Goal: Task Accomplishment & Management: Manage account settings

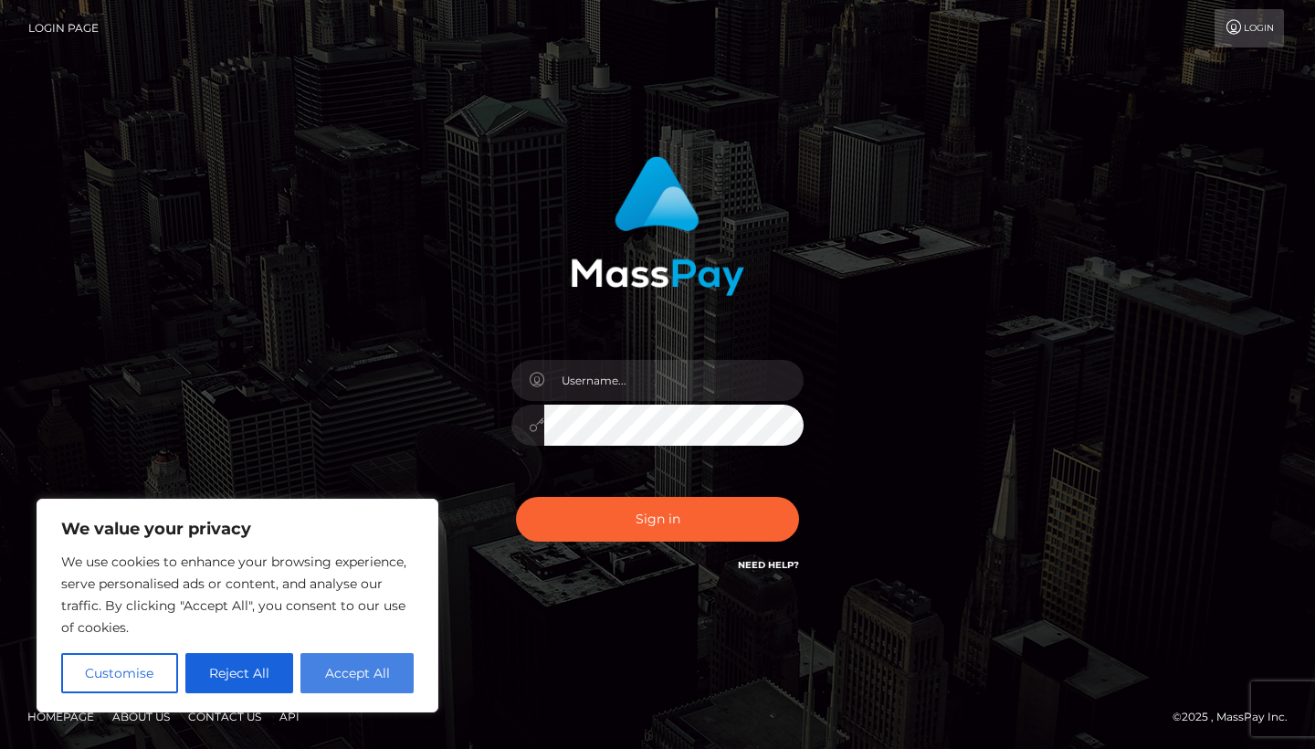
click at [329, 672] on button "Accept All" at bounding box center [356, 673] width 113 height 40
checkbox input "true"
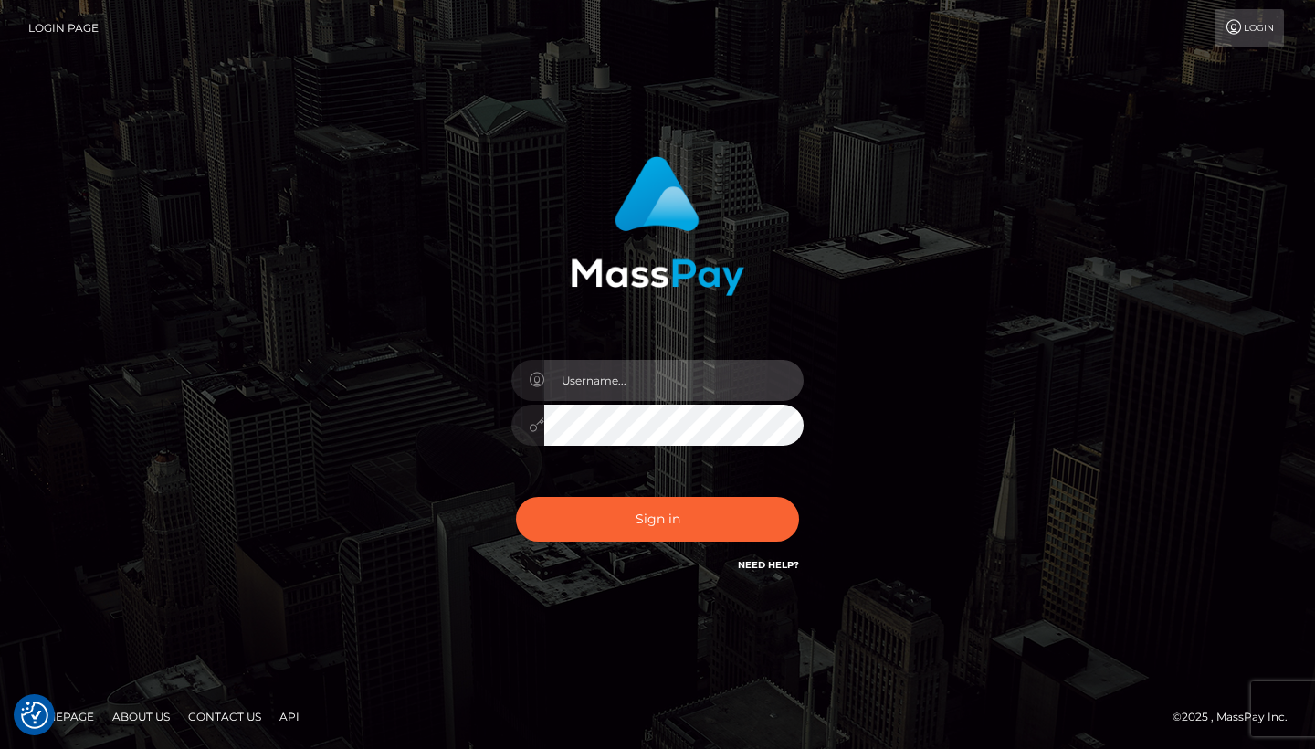
click at [580, 381] on input "text" at bounding box center [673, 380] width 259 height 41
type input "YkdWdGIyNTVZMkZyWlhOelFHZHRZV2xzTG1OdmJRPT0="
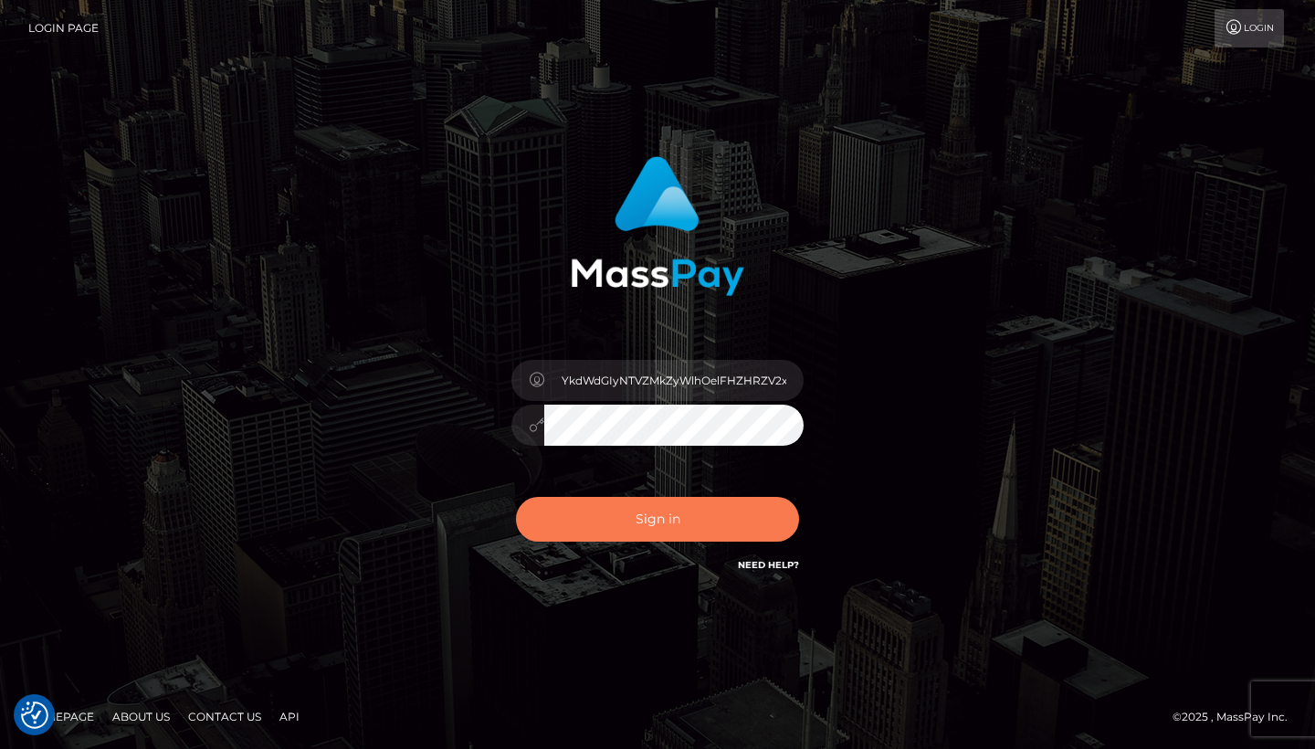
click at [662, 503] on button "Sign in" at bounding box center [657, 519] width 283 height 45
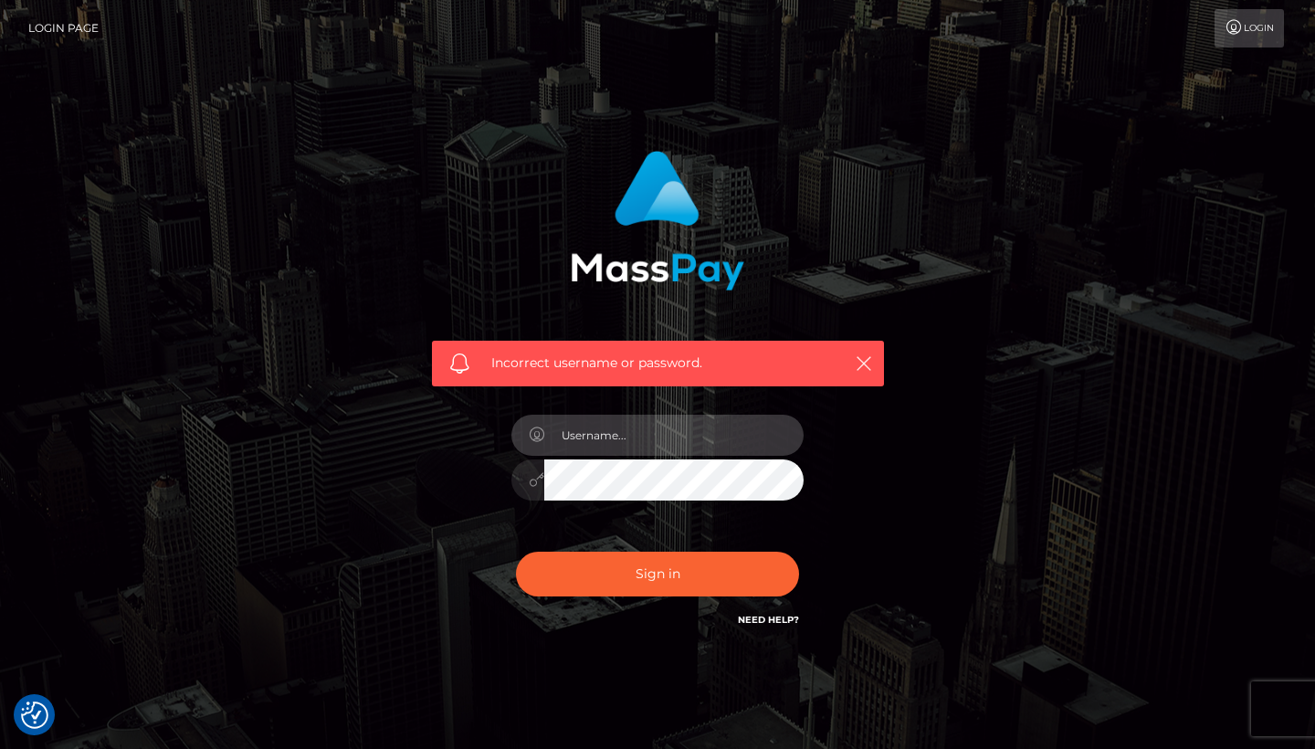
type input "1997-12-21"
click at [744, 415] on input "1997-12-21" at bounding box center [673, 435] width 259 height 41
click at [741, 444] on input "1997-12-21" at bounding box center [673, 435] width 259 height 41
click at [776, 439] on input "1997-12-21" at bounding box center [673, 435] width 259 height 41
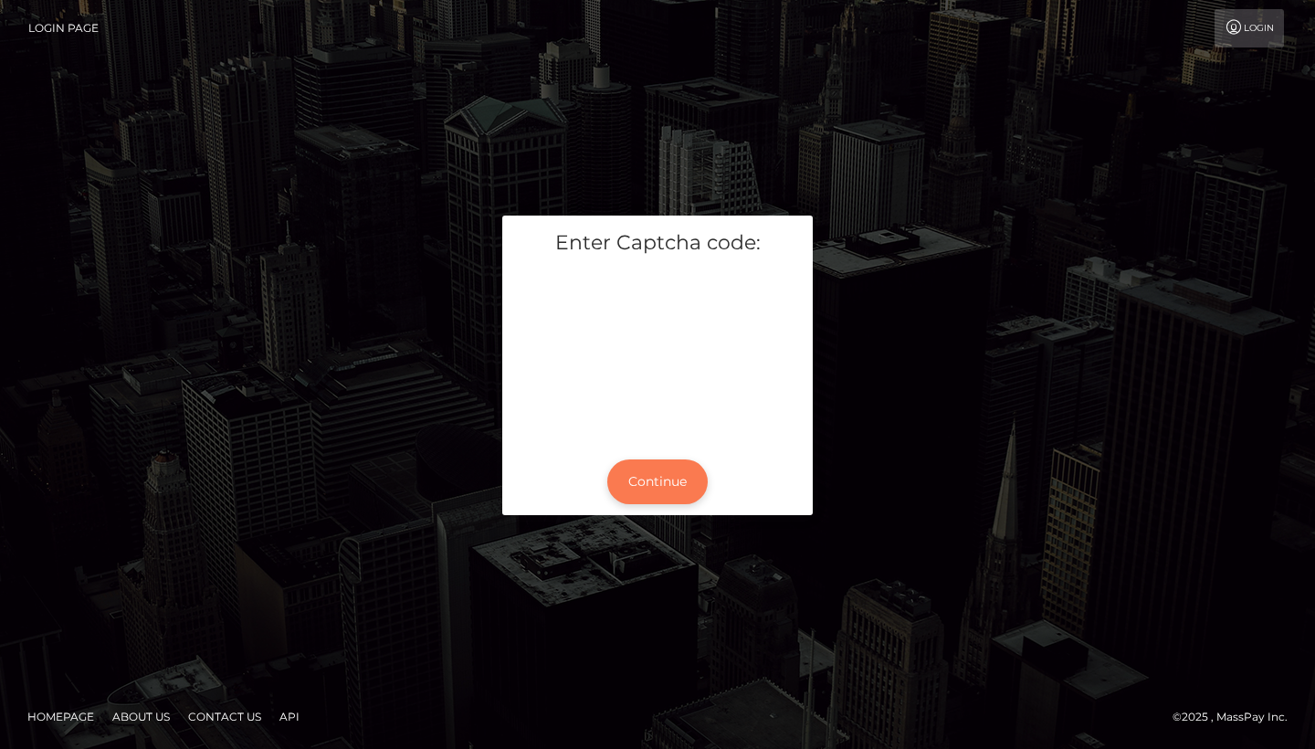
click at [679, 473] on button "Continue" at bounding box center [657, 481] width 100 height 45
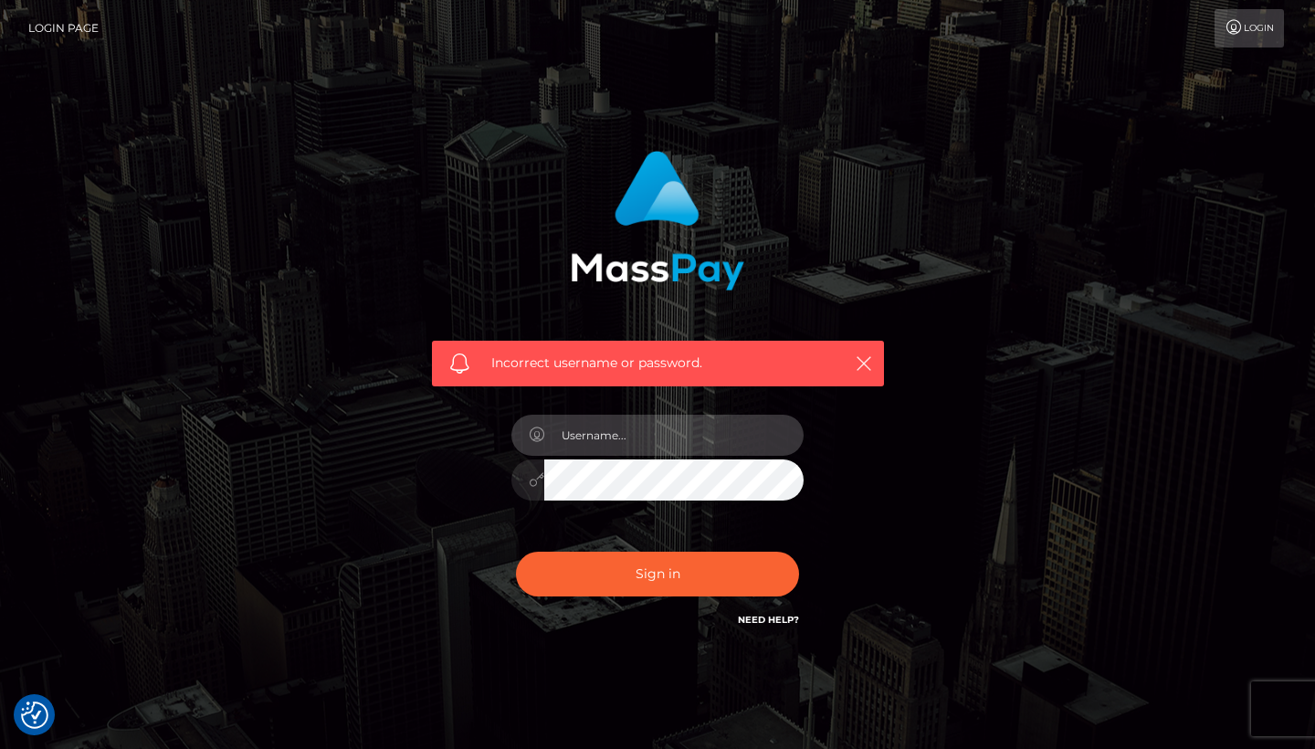
type input "lemonycakess@gmail.com"
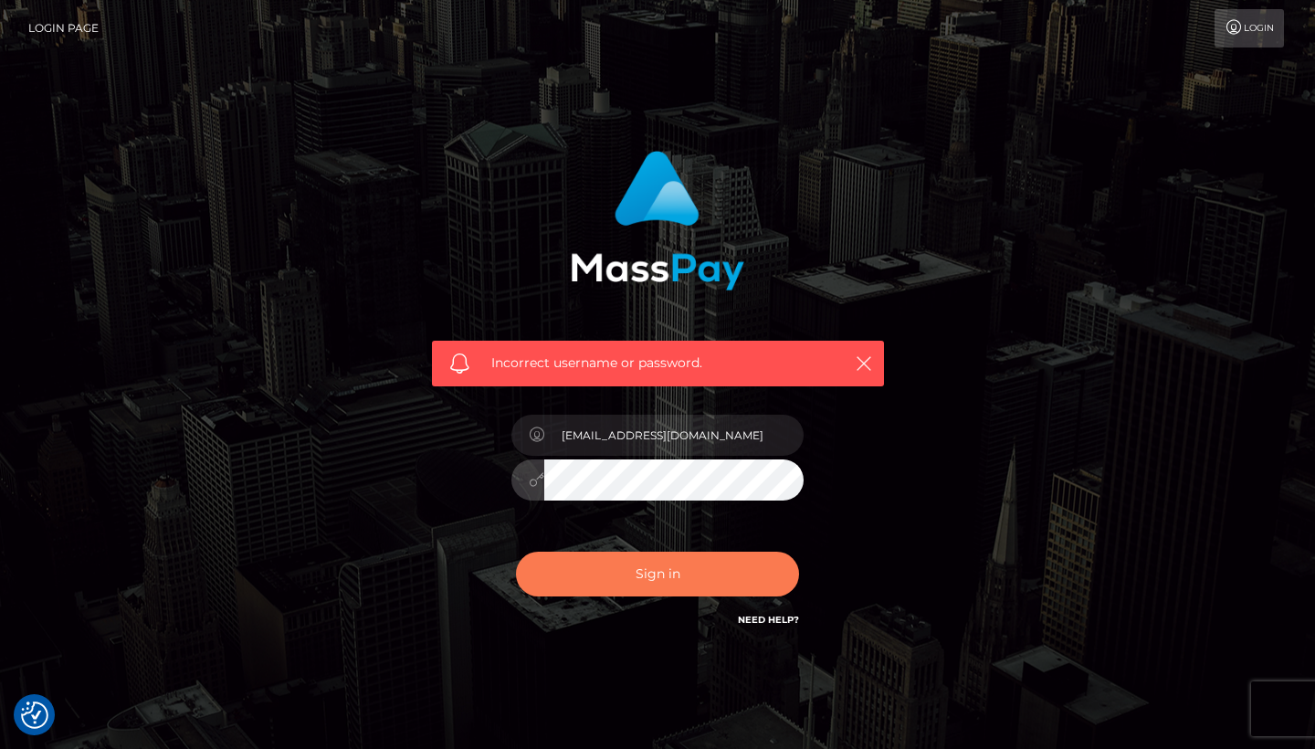
click at [667, 575] on button "Sign in" at bounding box center [657, 574] width 283 height 45
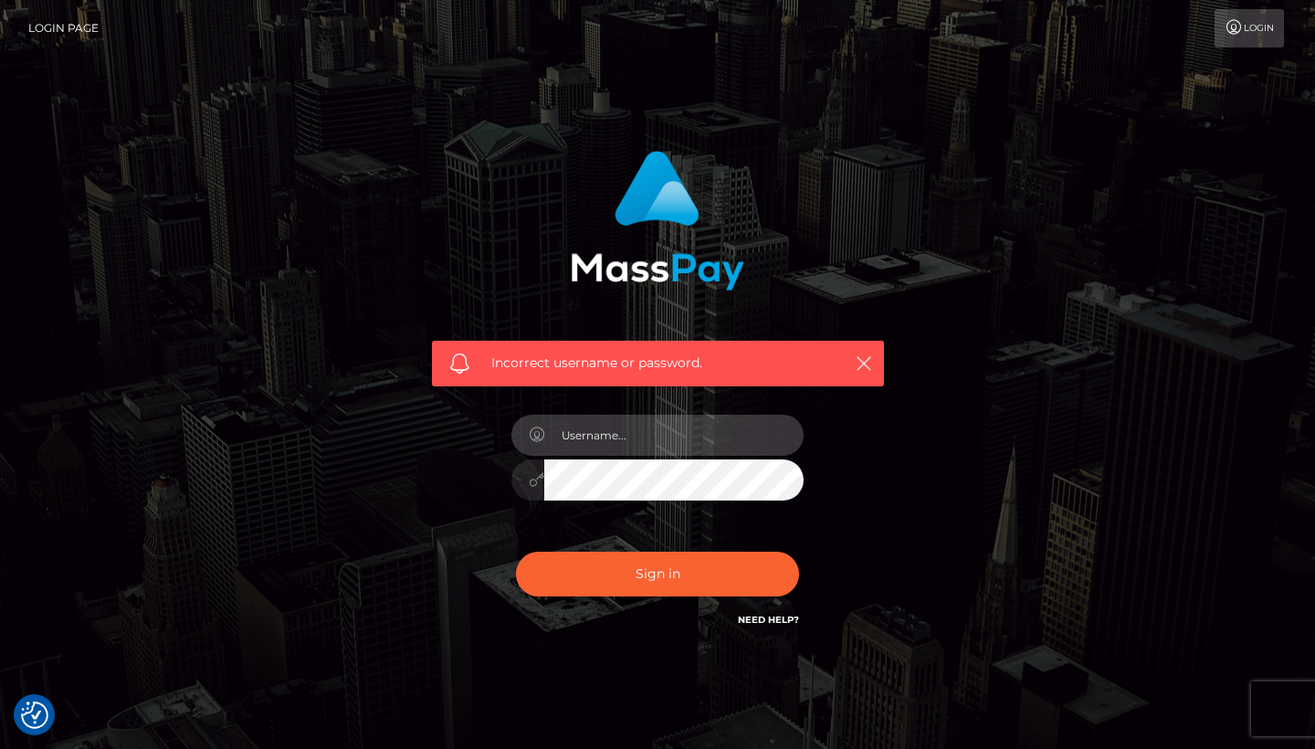
type input "[EMAIL_ADDRESS][DOMAIN_NAME]"
click at [512, 456] on div "[EMAIL_ADDRESS][DOMAIN_NAME]" at bounding box center [658, 471] width 320 height 140
click at [658, 573] on button "Sign in" at bounding box center [657, 574] width 283 height 45
type input "[EMAIL_ADDRESS][DOMAIN_NAME]"
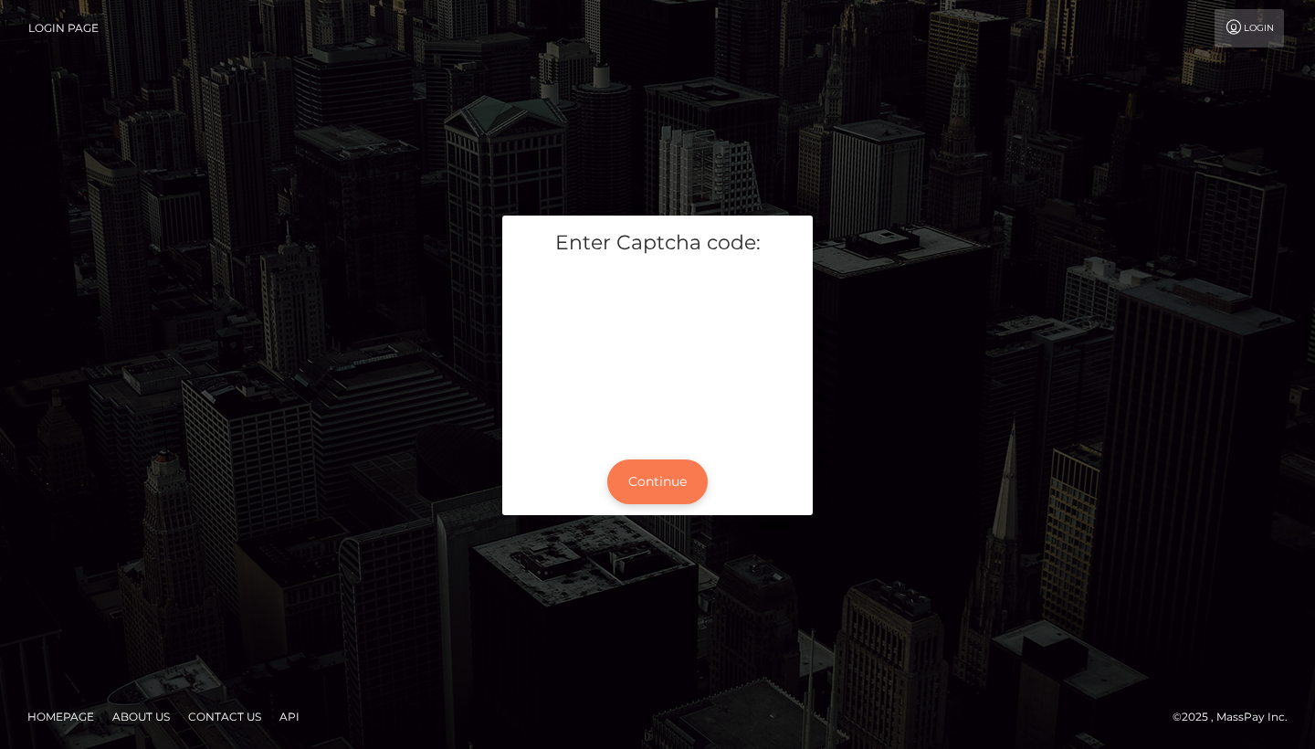
click at [659, 476] on button "Continue" at bounding box center [657, 481] width 100 height 45
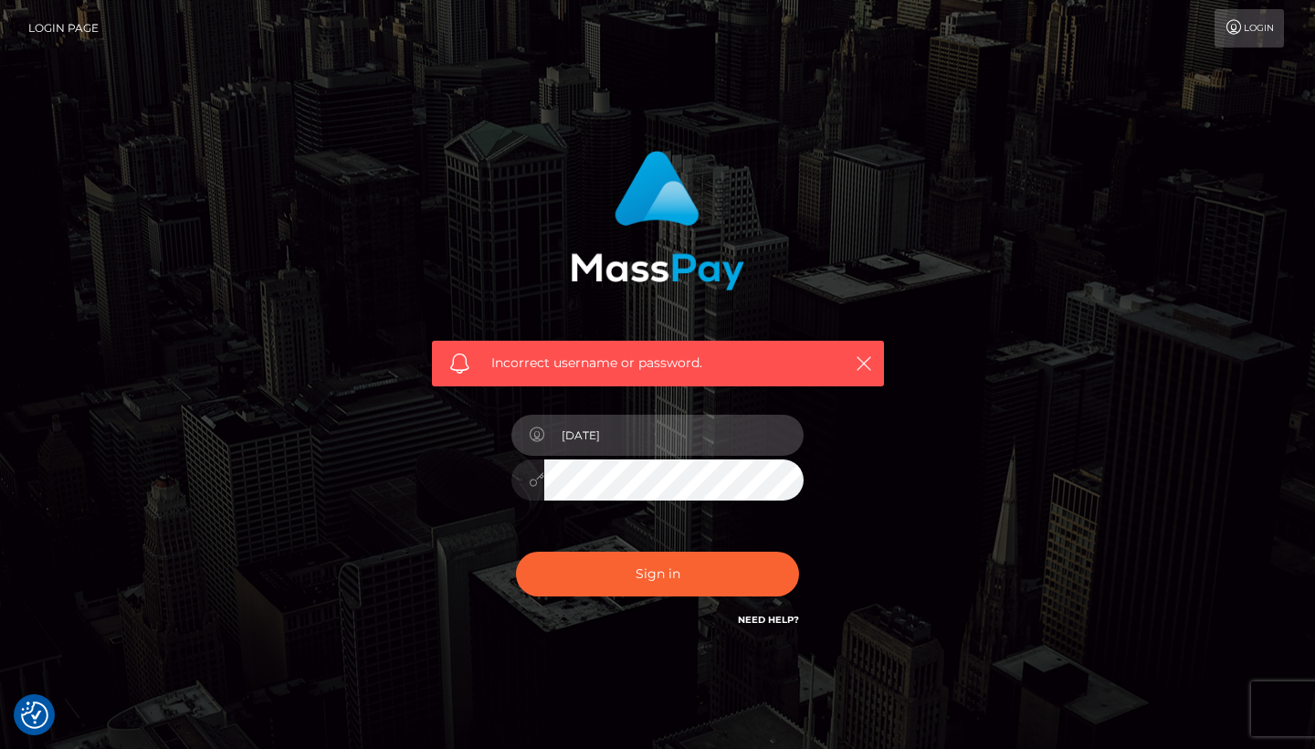
click at [669, 422] on input "1997-12-21" at bounding box center [673, 435] width 259 height 41
drag, startPoint x: 678, startPoint y: 430, endPoint x: 500, endPoint y: 414, distance: 177.9
click at [500, 414] on div "1997-12-21" at bounding box center [658, 471] width 320 height 140
type input "[EMAIL_ADDRESS][DOMAIN_NAME]"
click at [777, 562] on button "Sign in" at bounding box center [657, 574] width 283 height 45
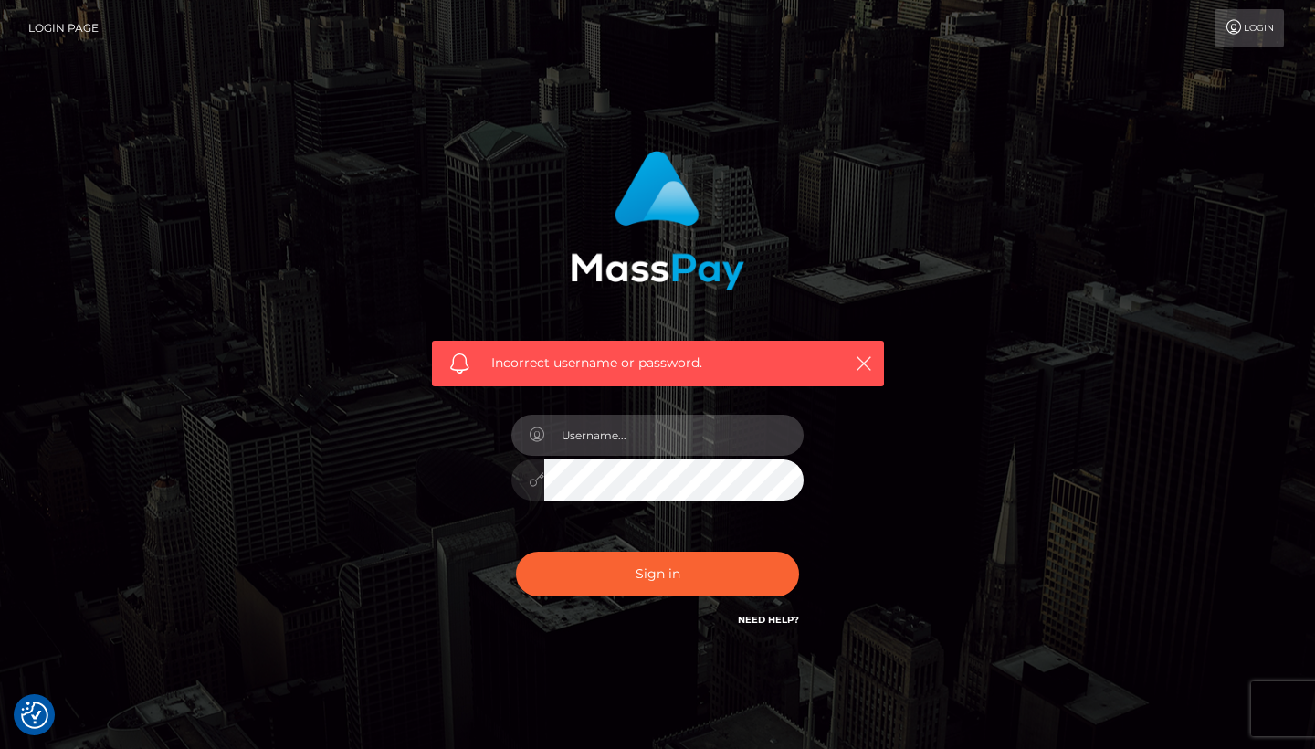
type input "[DATE]"
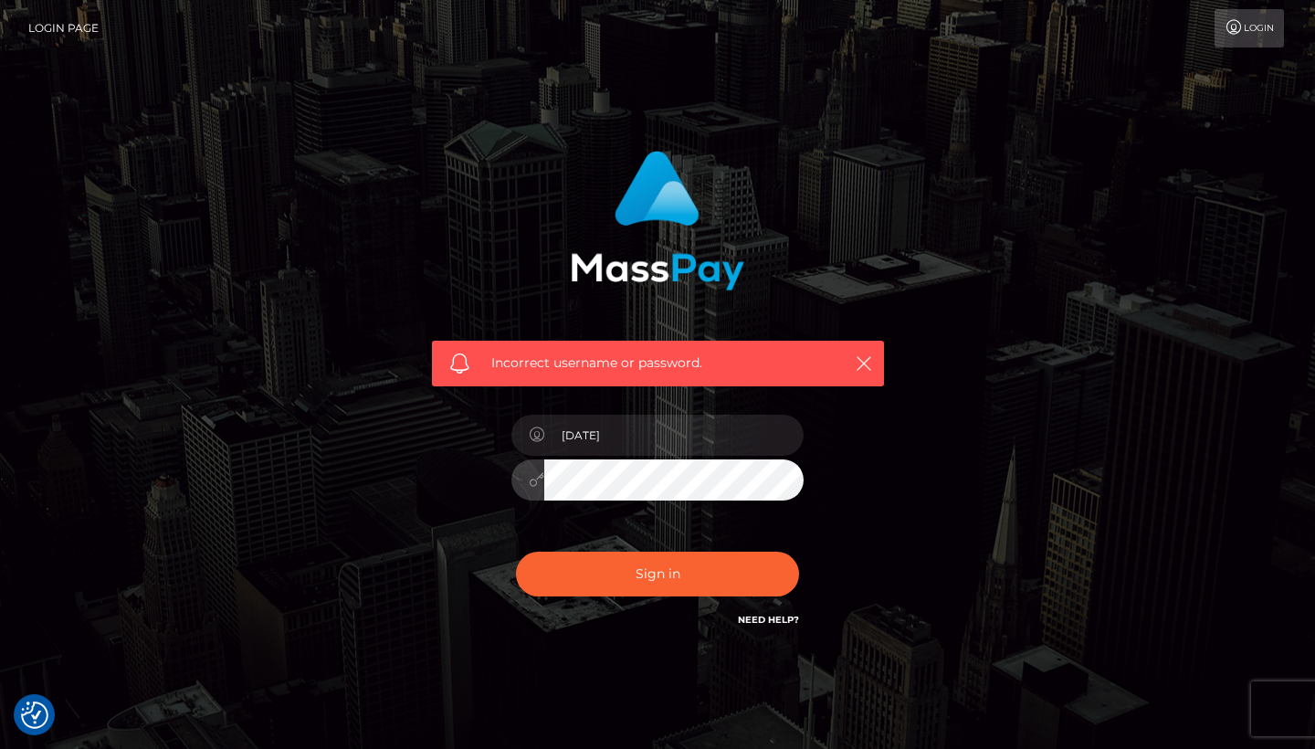
click at [507, 468] on div "1997-12-21" at bounding box center [658, 471] width 320 height 140
click at [658, 573] on button "Sign in" at bounding box center [657, 574] width 283 height 45
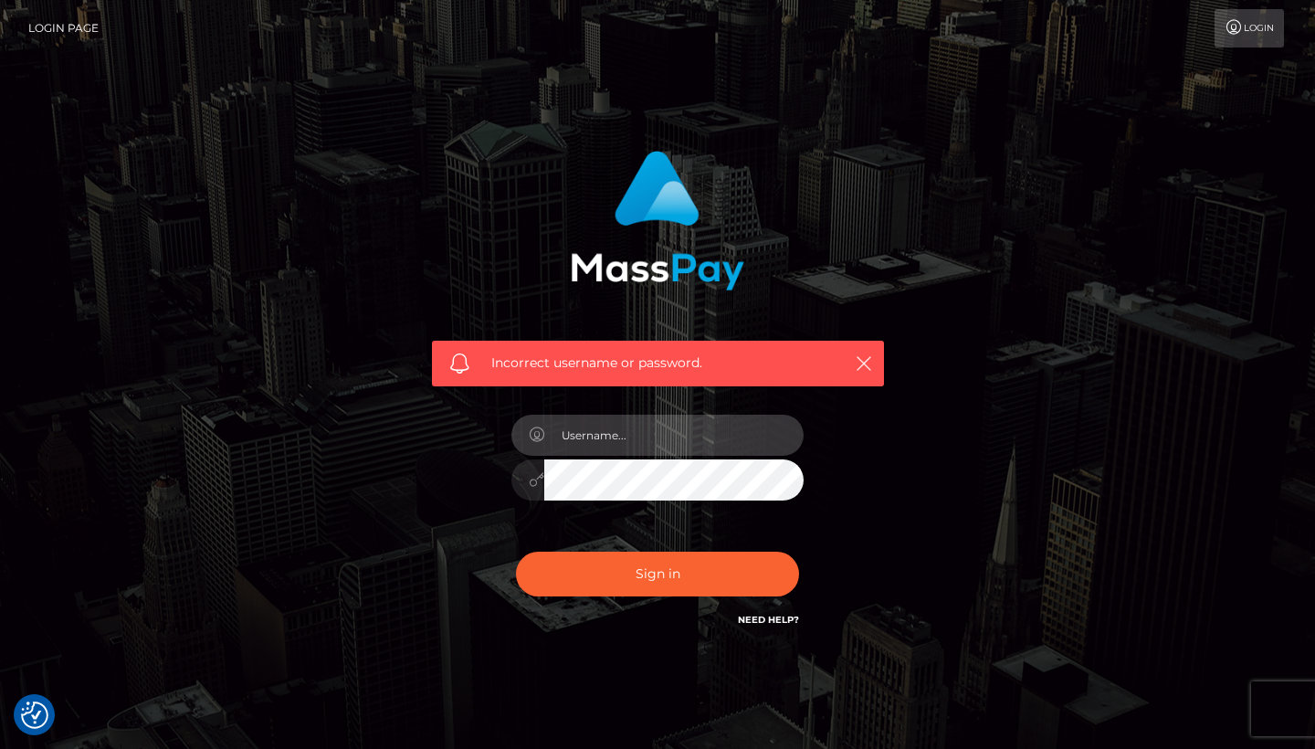
type input "[EMAIL_ADDRESS][DOMAIN_NAME]"
click at [658, 573] on button "Sign in" at bounding box center [657, 574] width 283 height 45
checkbox input "true"
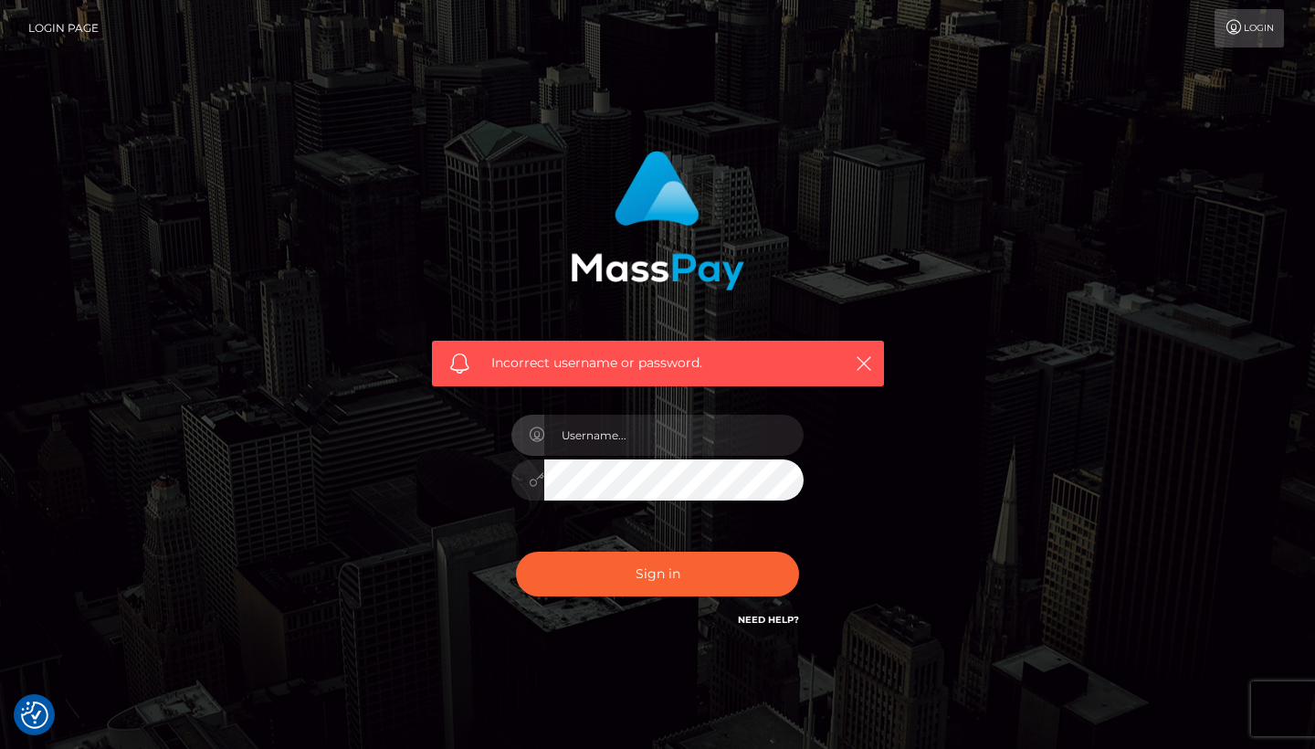
checkbox input "true"
type input "[EMAIL_ADDRESS][DOMAIN_NAME]"
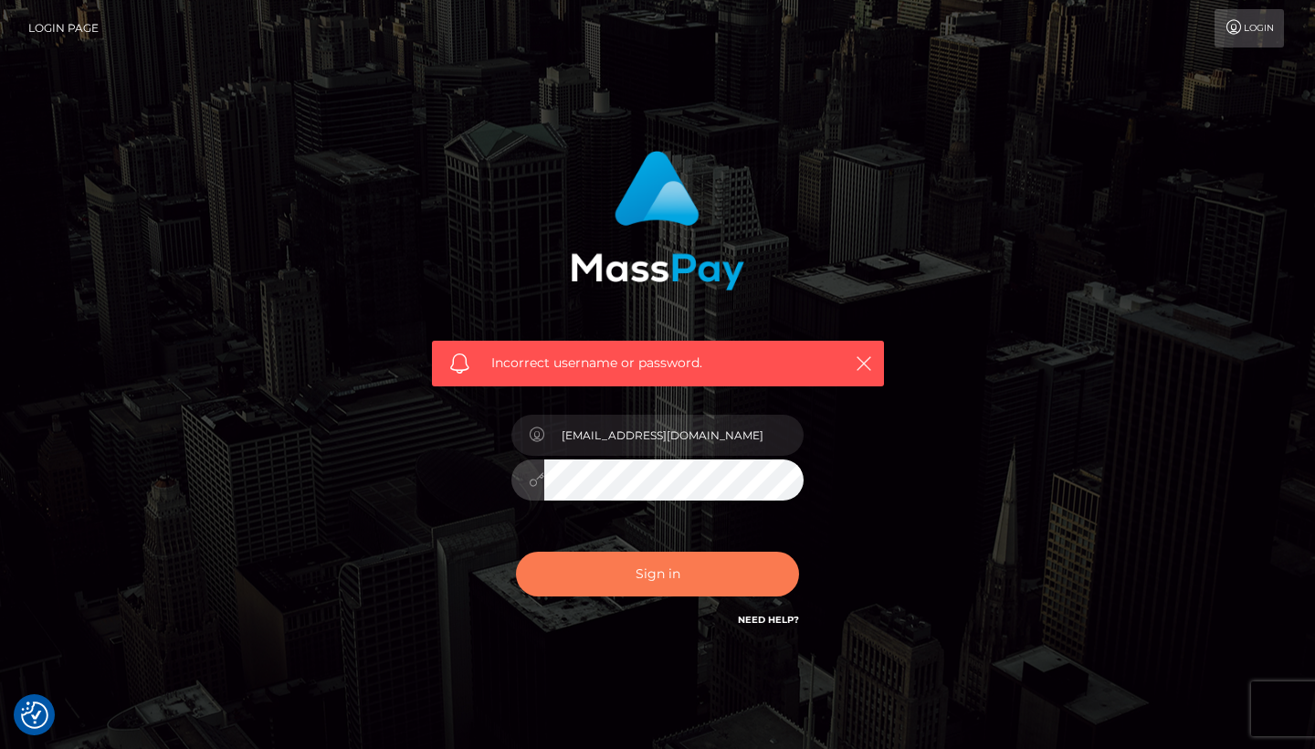
click at [742, 571] on button "Sign in" at bounding box center [657, 574] width 283 height 45
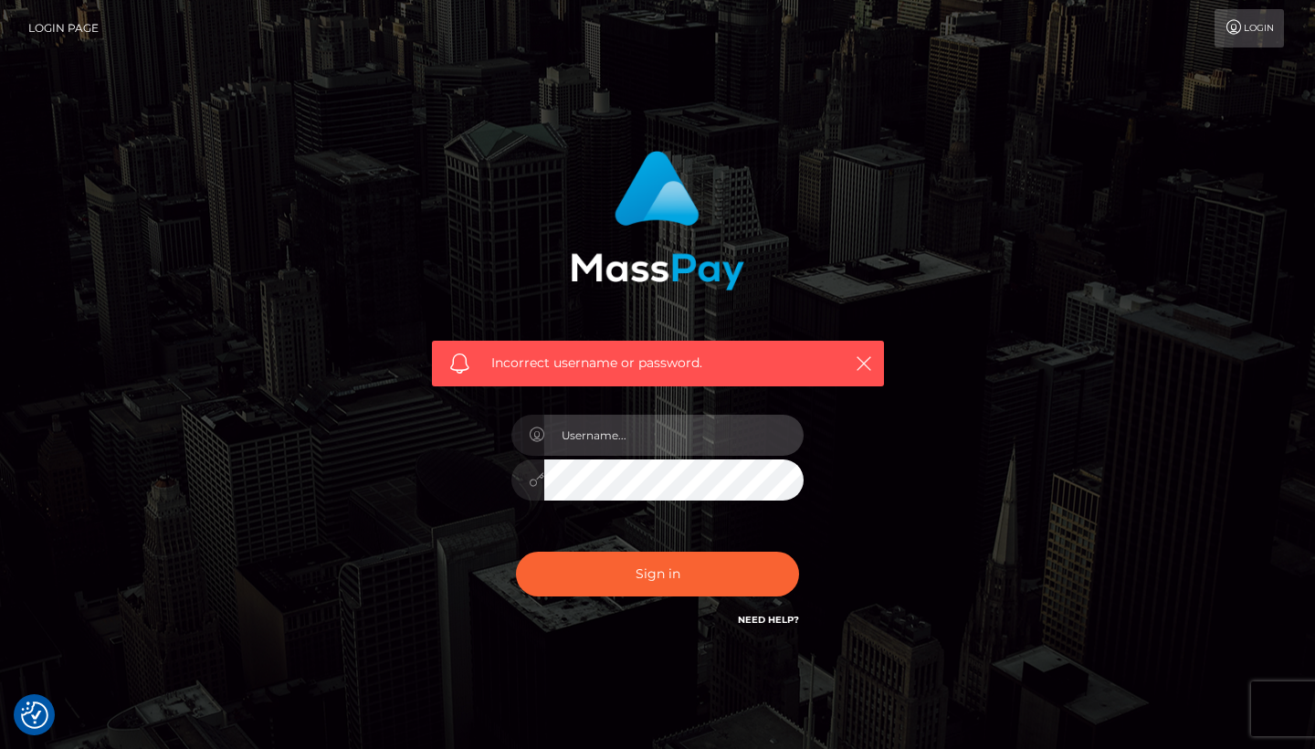
type input "[EMAIL_ADDRESS][DOMAIN_NAME]"
checkbox input "true"
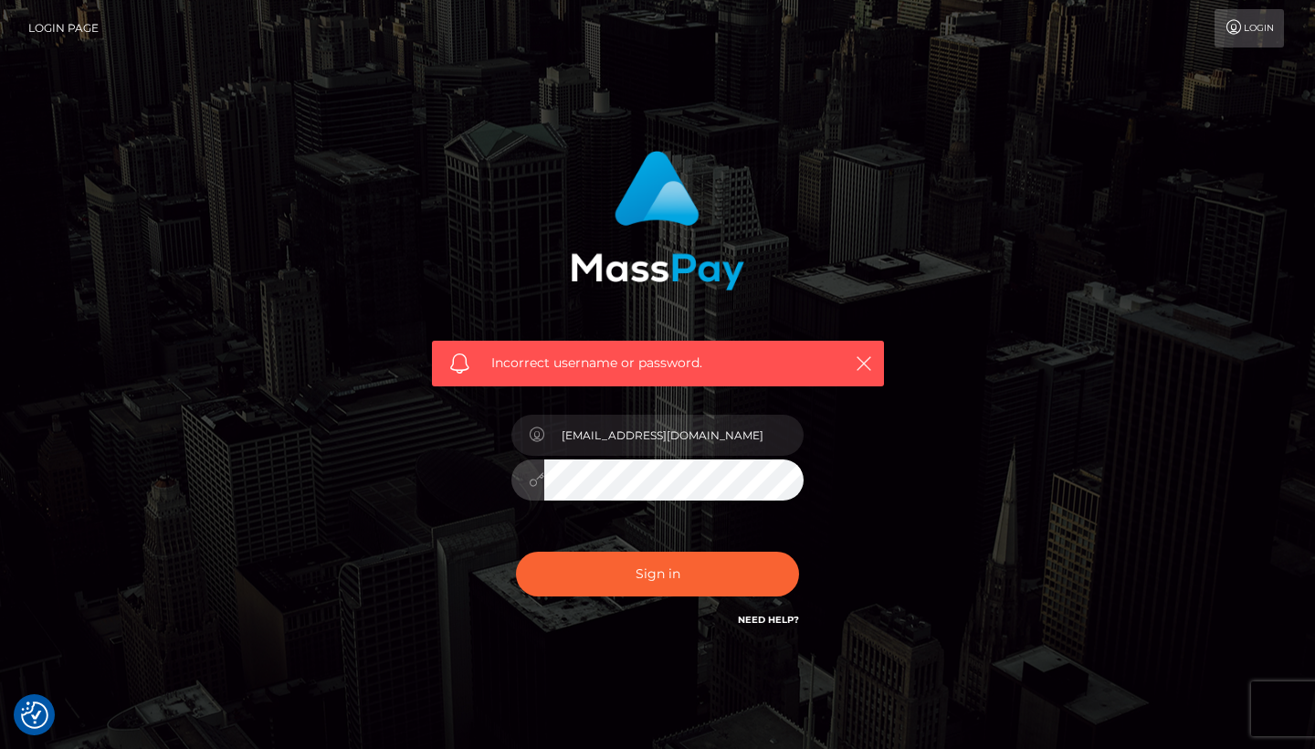
click at [771, 569] on button "Sign in" at bounding box center [657, 574] width 283 height 45
drag, startPoint x: 645, startPoint y: 435, endPoint x: 503, endPoint y: 411, distance: 143.5
click at [503, 411] on div "[DATE]" at bounding box center [658, 471] width 320 height 140
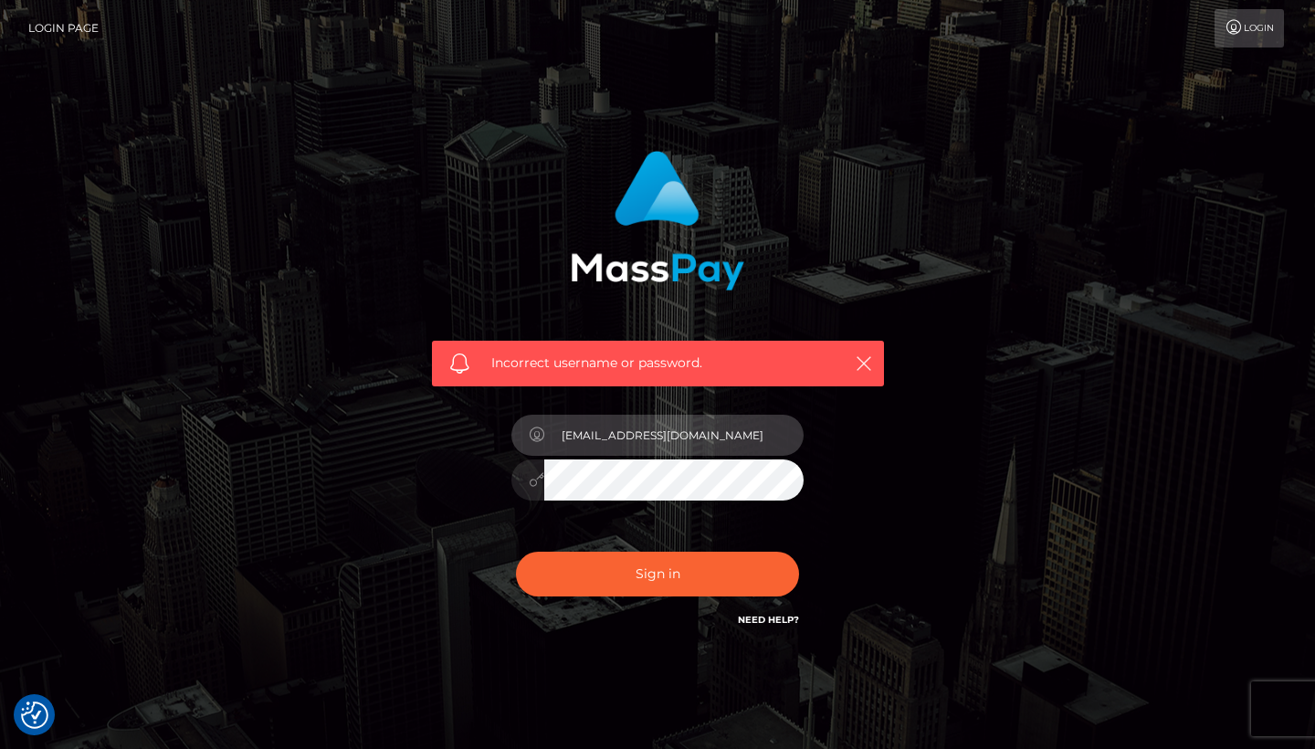
type input "[EMAIL_ADDRESS][DOMAIN_NAME]"
click at [780, 523] on div "lemonycakess@gmail.com" at bounding box center [658, 471] width 320 height 140
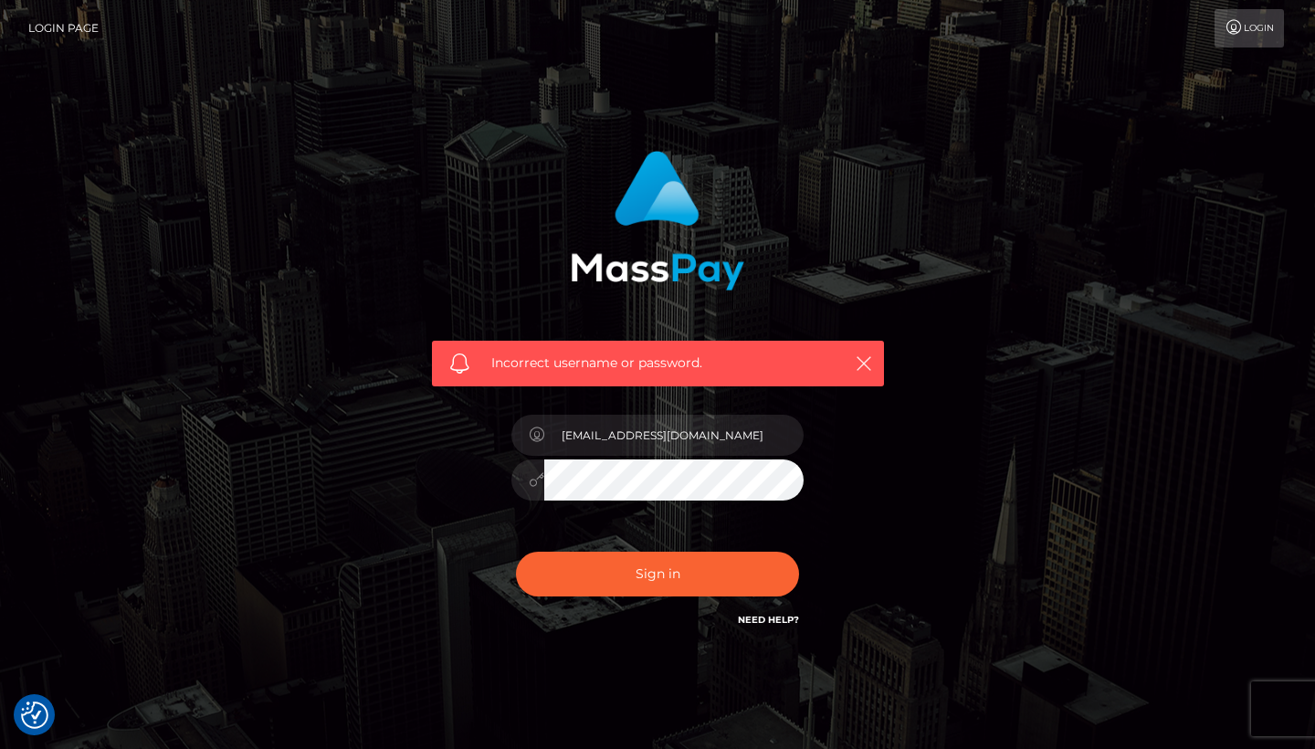
click at [763, 550] on div "Sign in Need Help?" at bounding box center [658, 581] width 320 height 81
click at [732, 574] on button "Sign in" at bounding box center [657, 574] width 283 height 45
checkbox input "true"
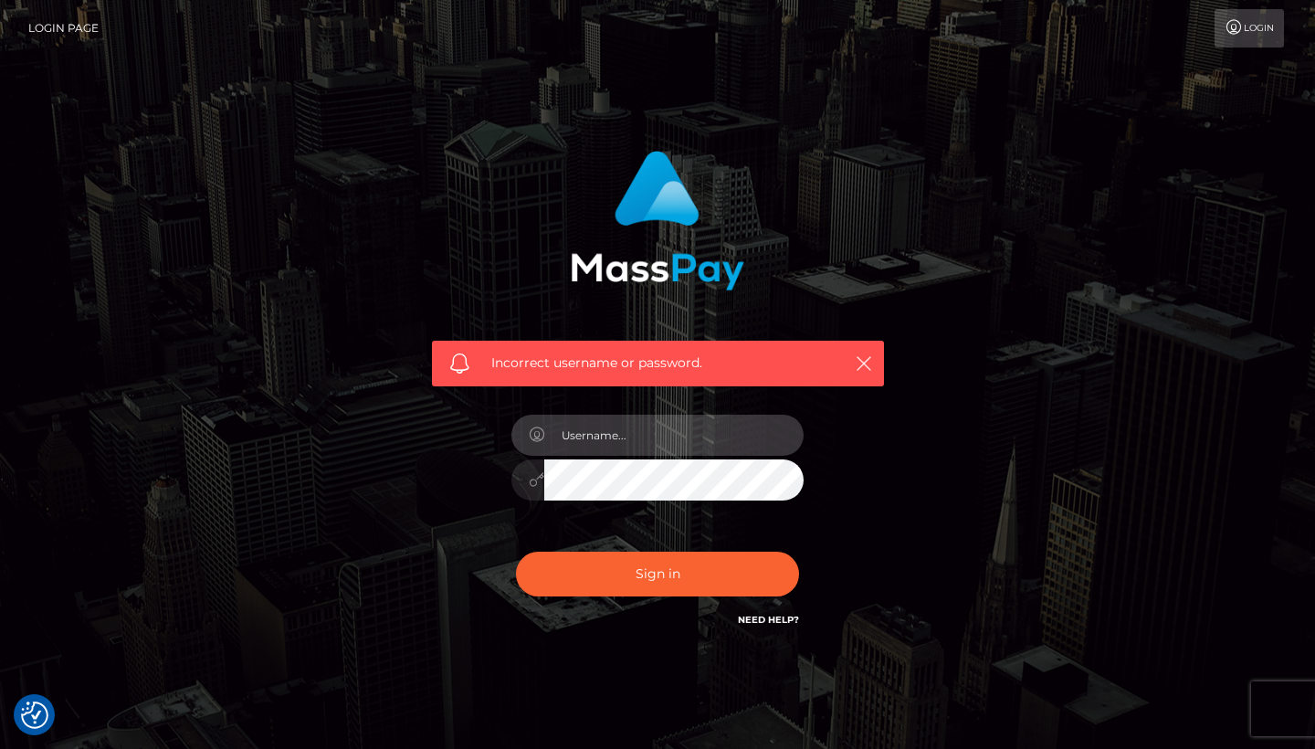
checkbox input "true"
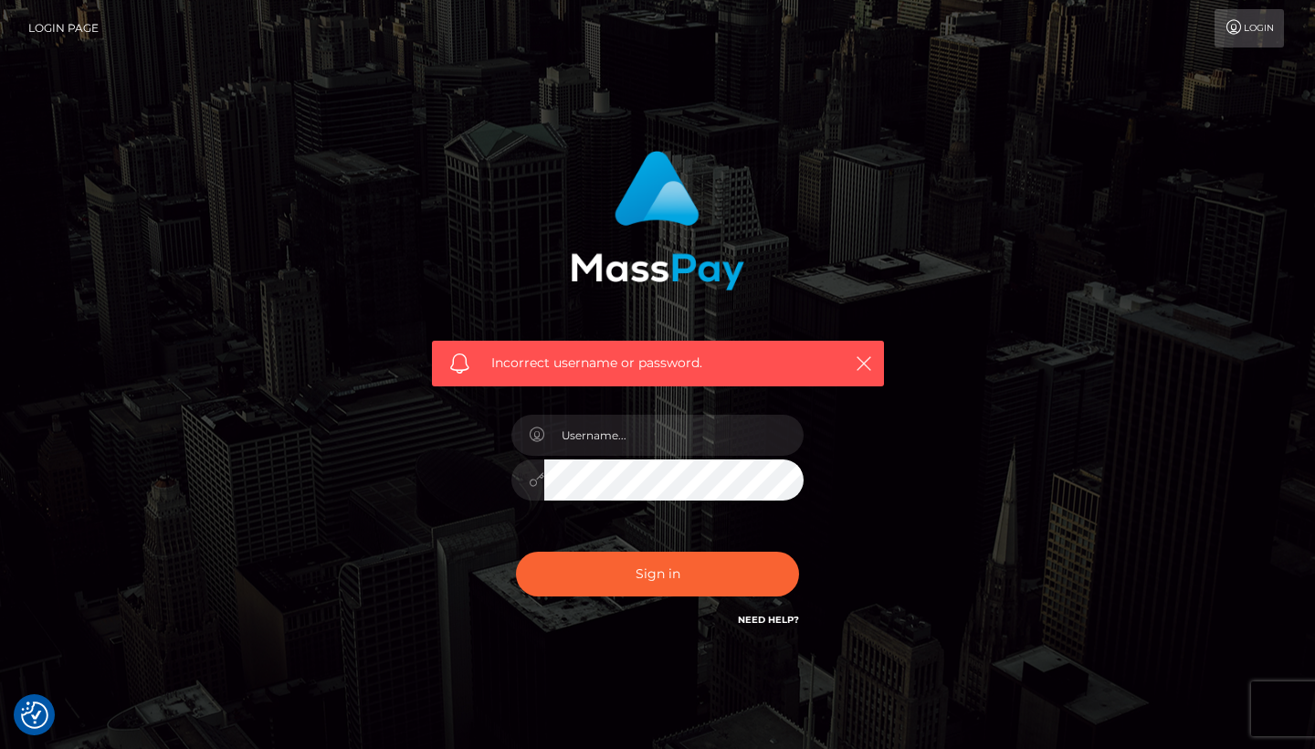
click at [1000, 323] on div "Incorrect username or password." at bounding box center [657, 399] width 1041 height 525
click at [1237, 35] on link "Login" at bounding box center [1249, 28] width 69 height 38
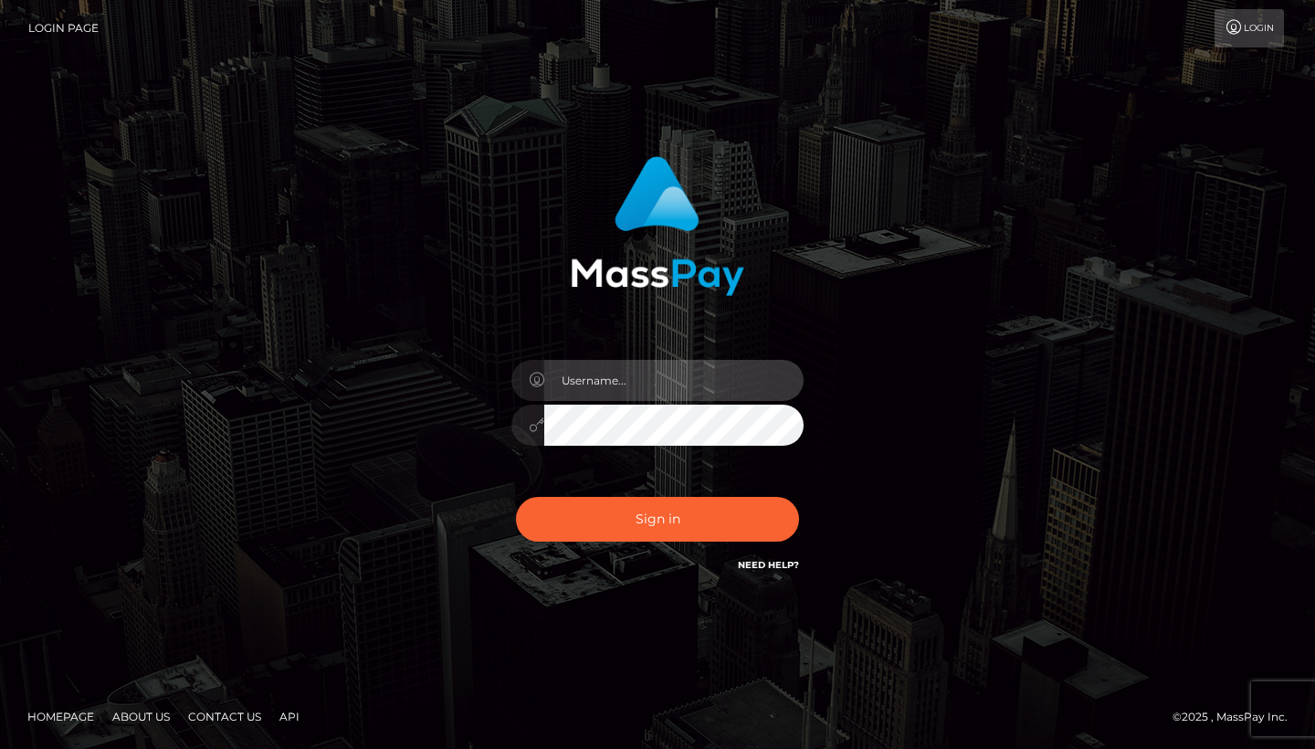
click at [693, 374] on input "text" at bounding box center [673, 380] width 259 height 41
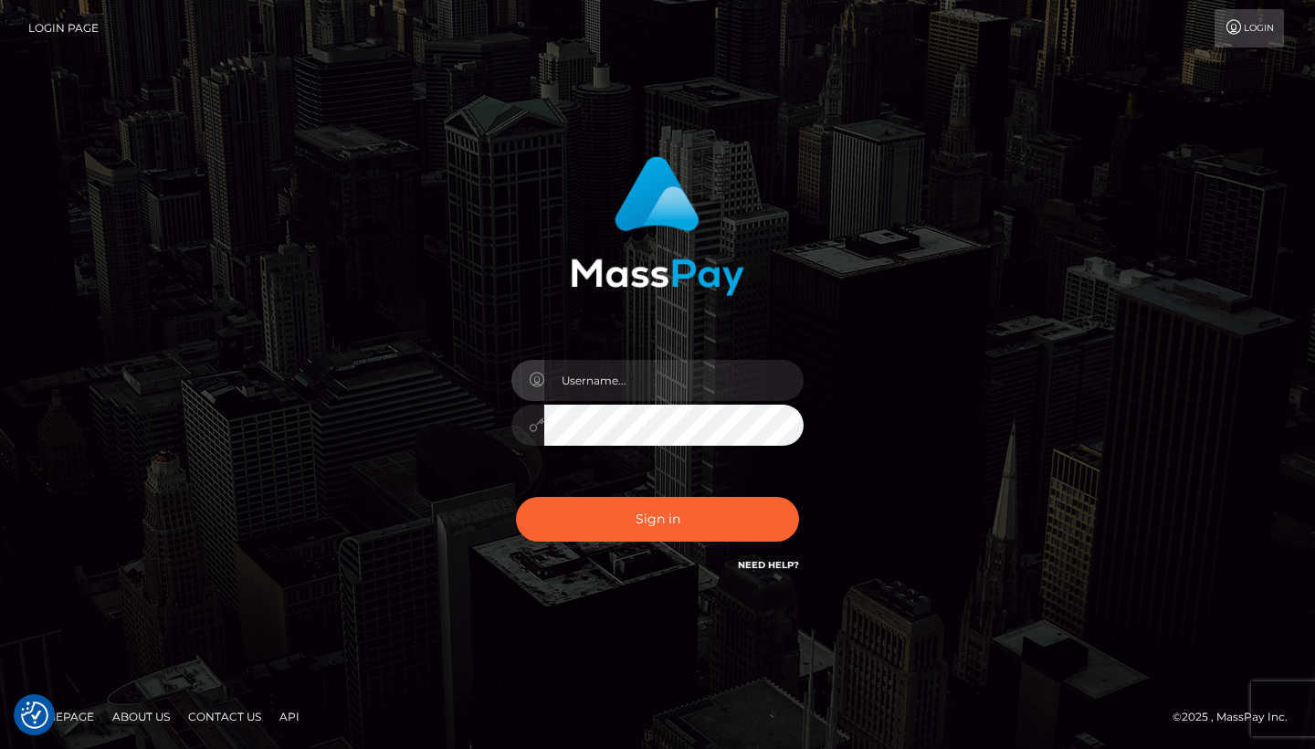
click at [774, 564] on link "Need Help?" at bounding box center [768, 565] width 61 height 12
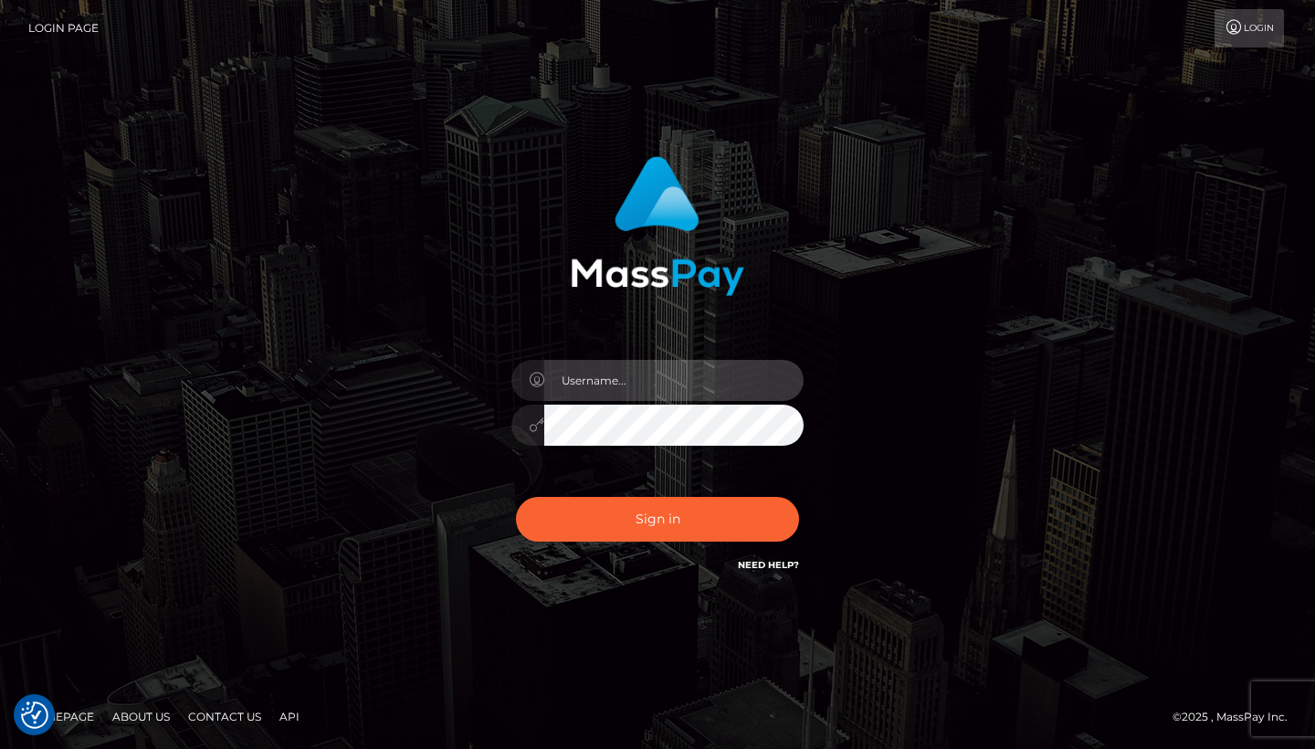
click at [616, 381] on input "text" at bounding box center [673, 380] width 259 height 41
type input "[EMAIL_ADDRESS][DOMAIN_NAME]"
click at [658, 519] on button "Sign in" at bounding box center [657, 519] width 283 height 45
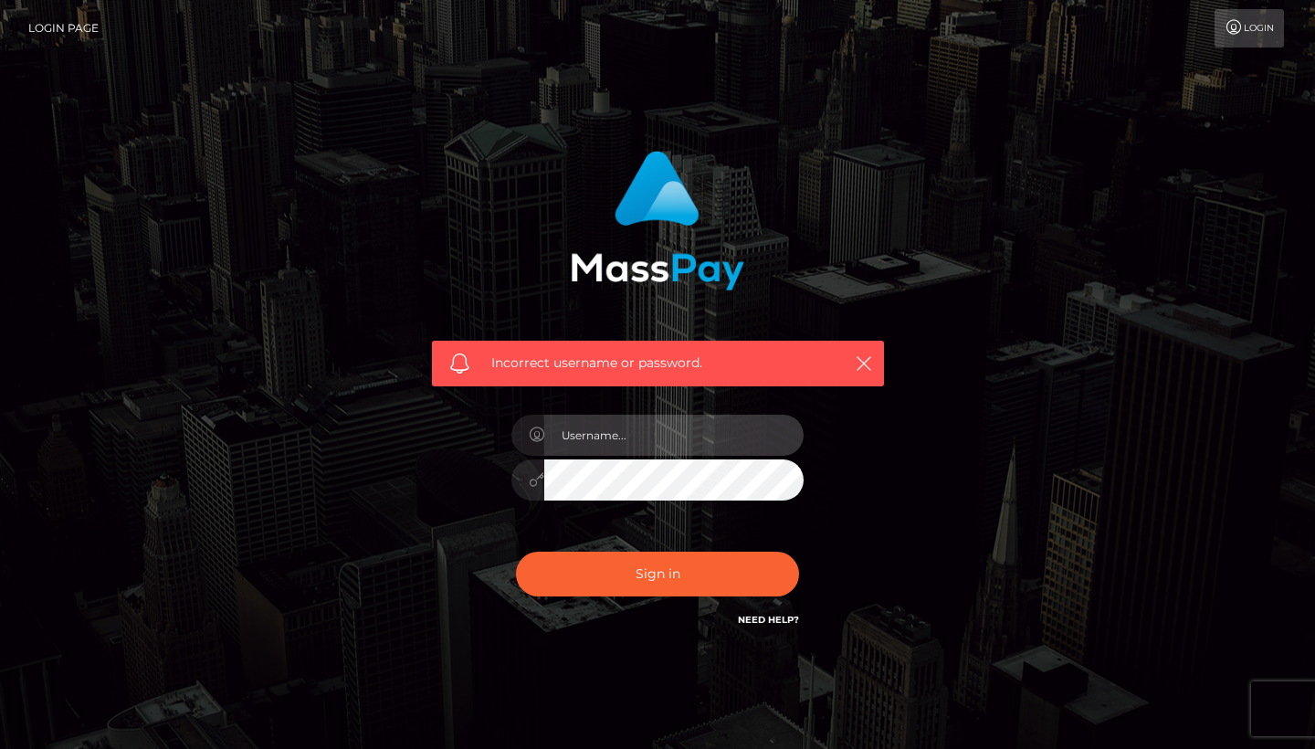
click at [669, 427] on input "text" at bounding box center [673, 435] width 259 height 41
checkbox input "true"
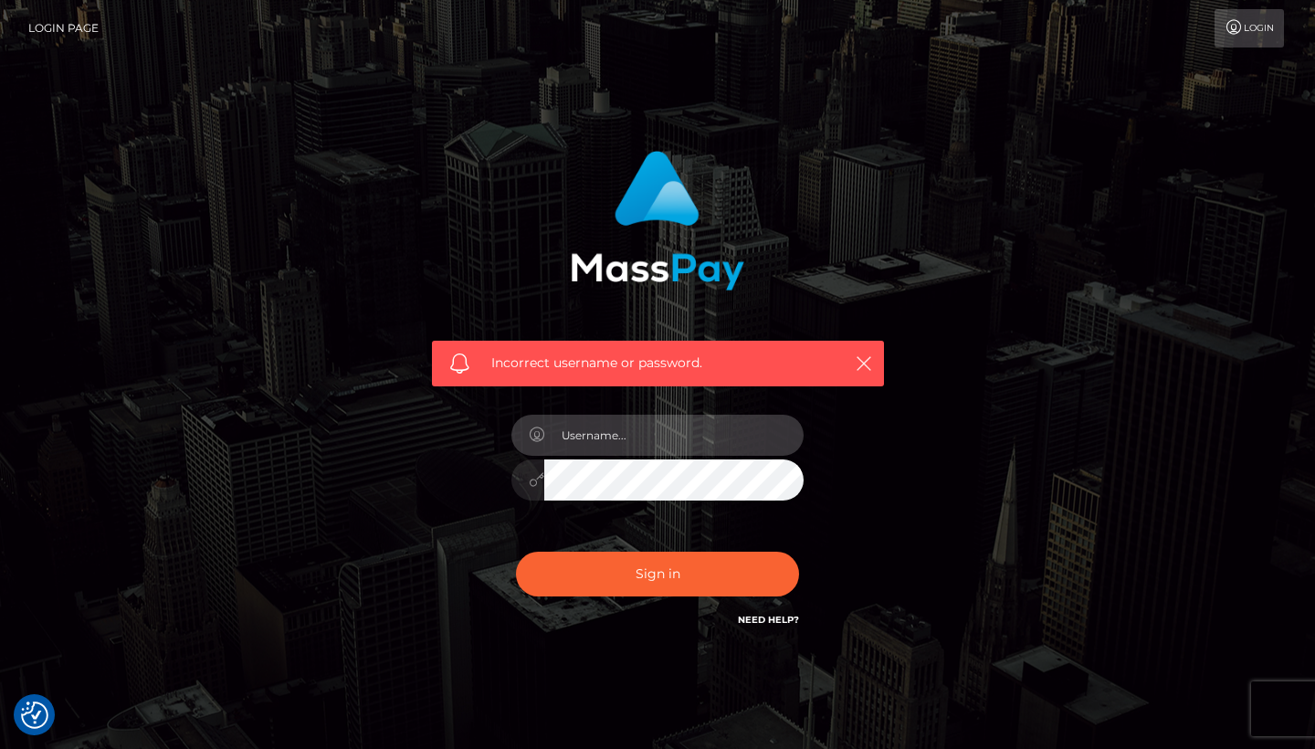
type input "[EMAIL_ADDRESS][DOMAIN_NAME]"
click at [658, 573] on button "Sign in" at bounding box center [657, 574] width 283 height 45
type input "[EMAIL_ADDRESS][DOMAIN_NAME]"
click at [658, 573] on button "Sign in" at bounding box center [657, 574] width 283 height 45
type input "[EMAIL_ADDRESS][DOMAIN_NAME]"
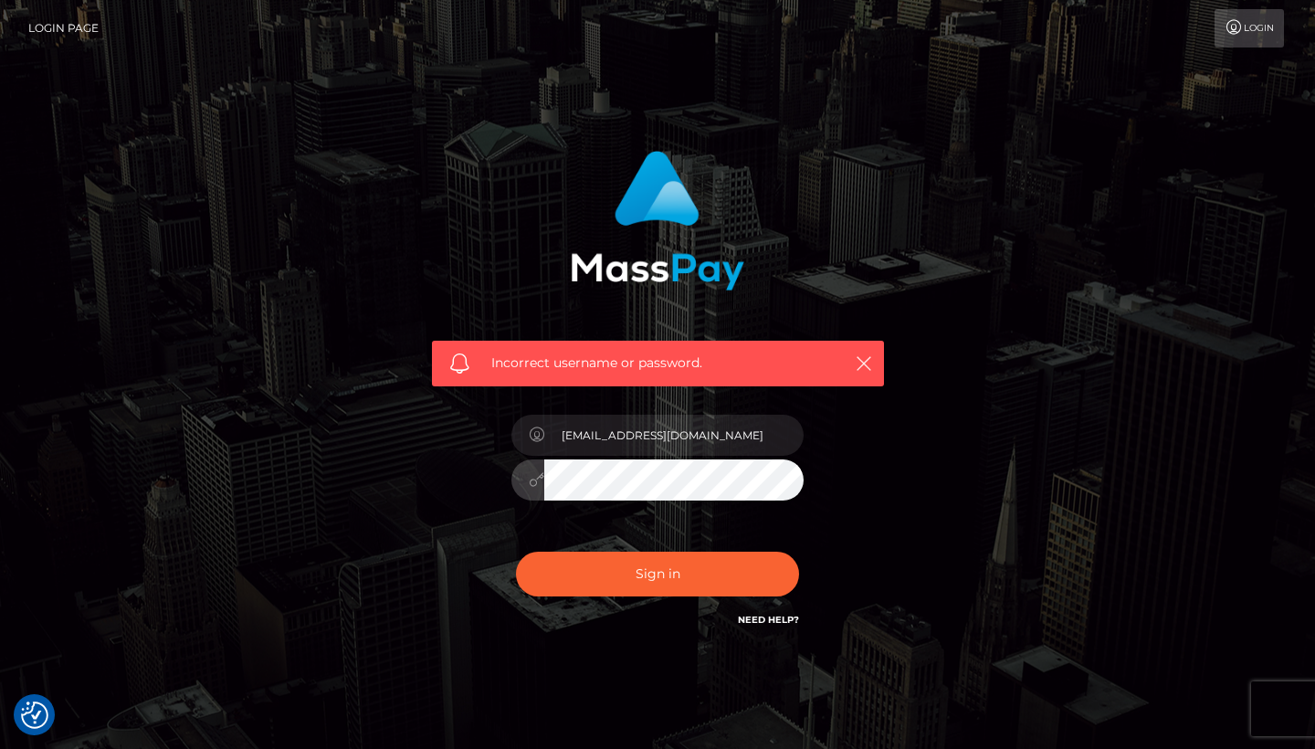
click at [658, 573] on button "Sign in" at bounding box center [657, 574] width 283 height 45
type input "[EMAIL_ADDRESS][DOMAIN_NAME]"
click at [658, 573] on button "Sign in" at bounding box center [657, 574] width 283 height 45
click at [593, 440] on input "text" at bounding box center [673, 435] width 259 height 41
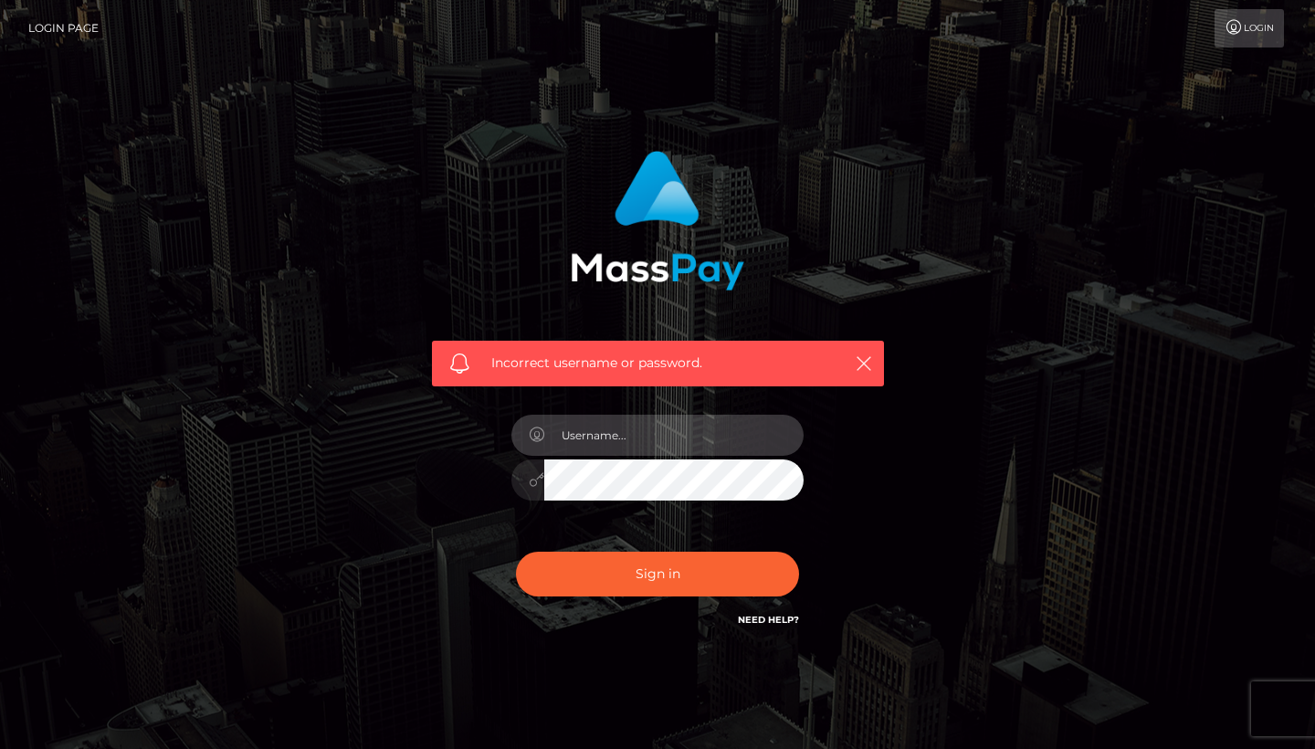
type input "lemonycakess@gmail.com"
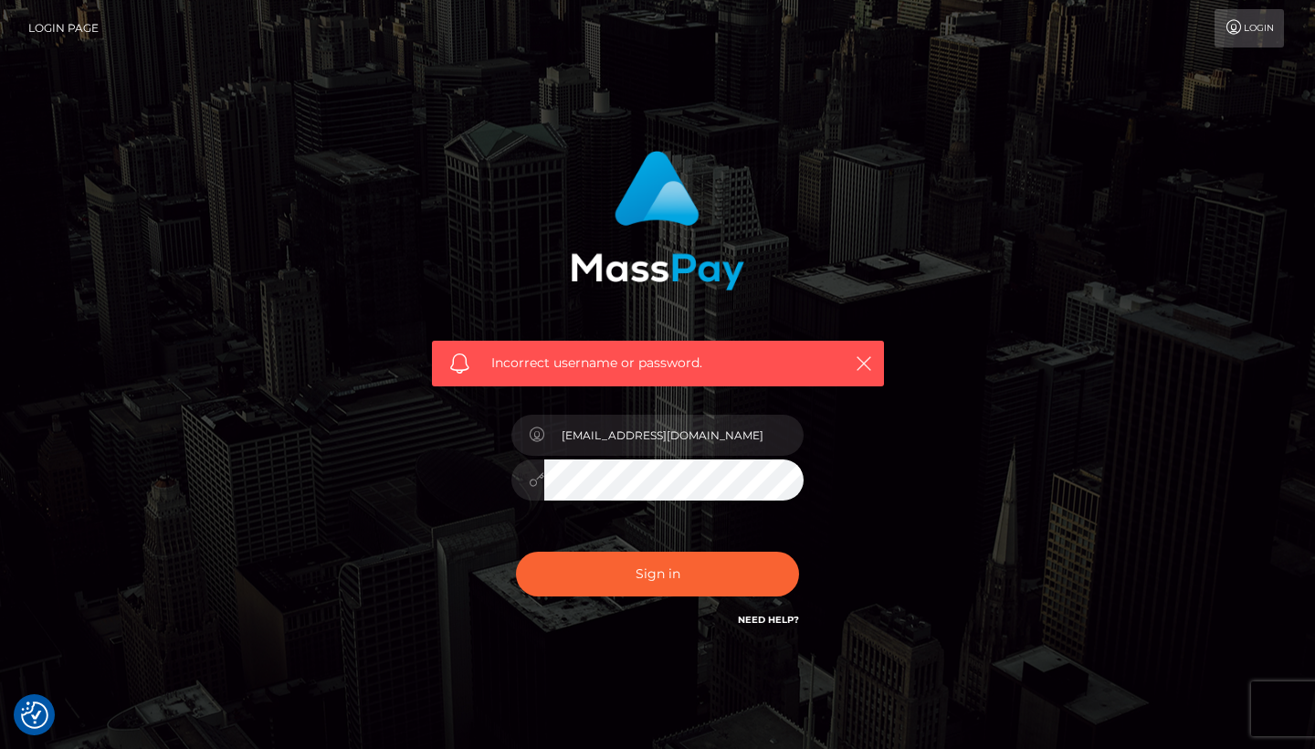
checkbox input "true"
click at [658, 573] on button "Sign in" at bounding box center [657, 574] width 283 height 45
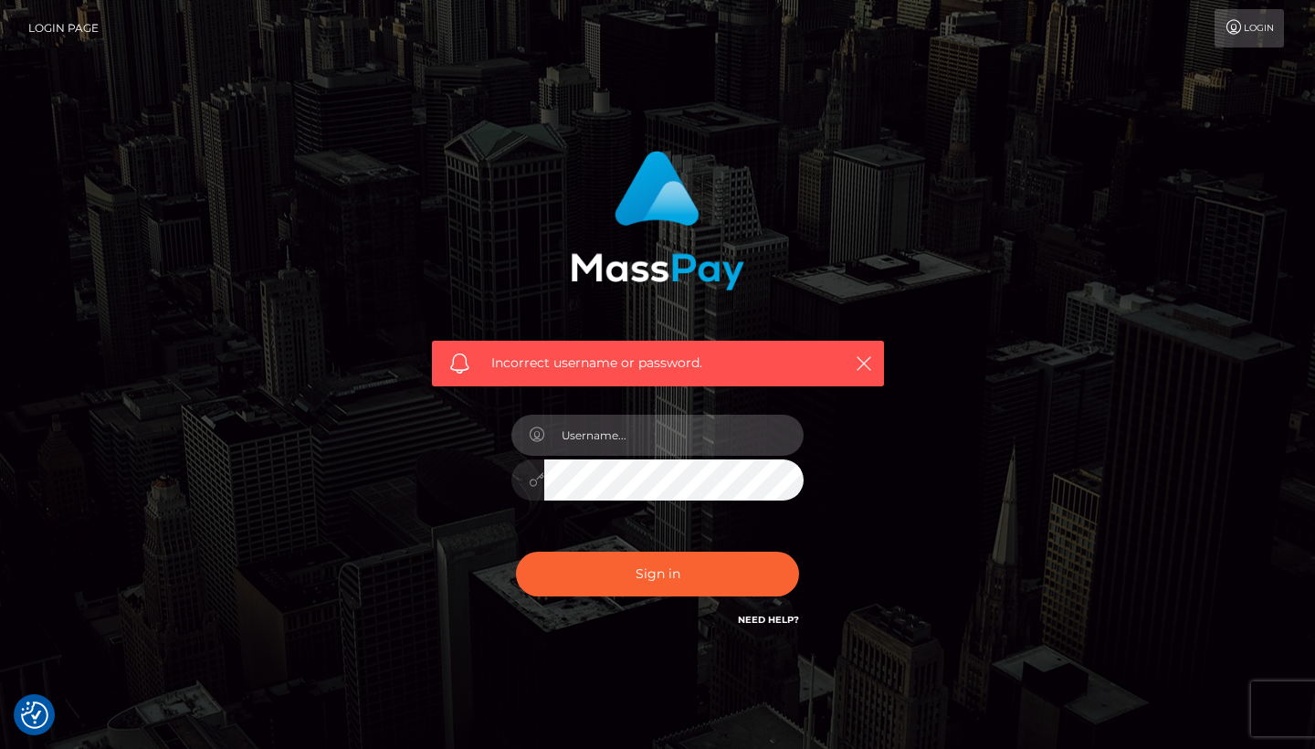
type input "[EMAIL_ADDRESS][DOMAIN_NAME]"
click at [658, 573] on button "Sign in" at bounding box center [657, 574] width 283 height 45
checkbox input "true"
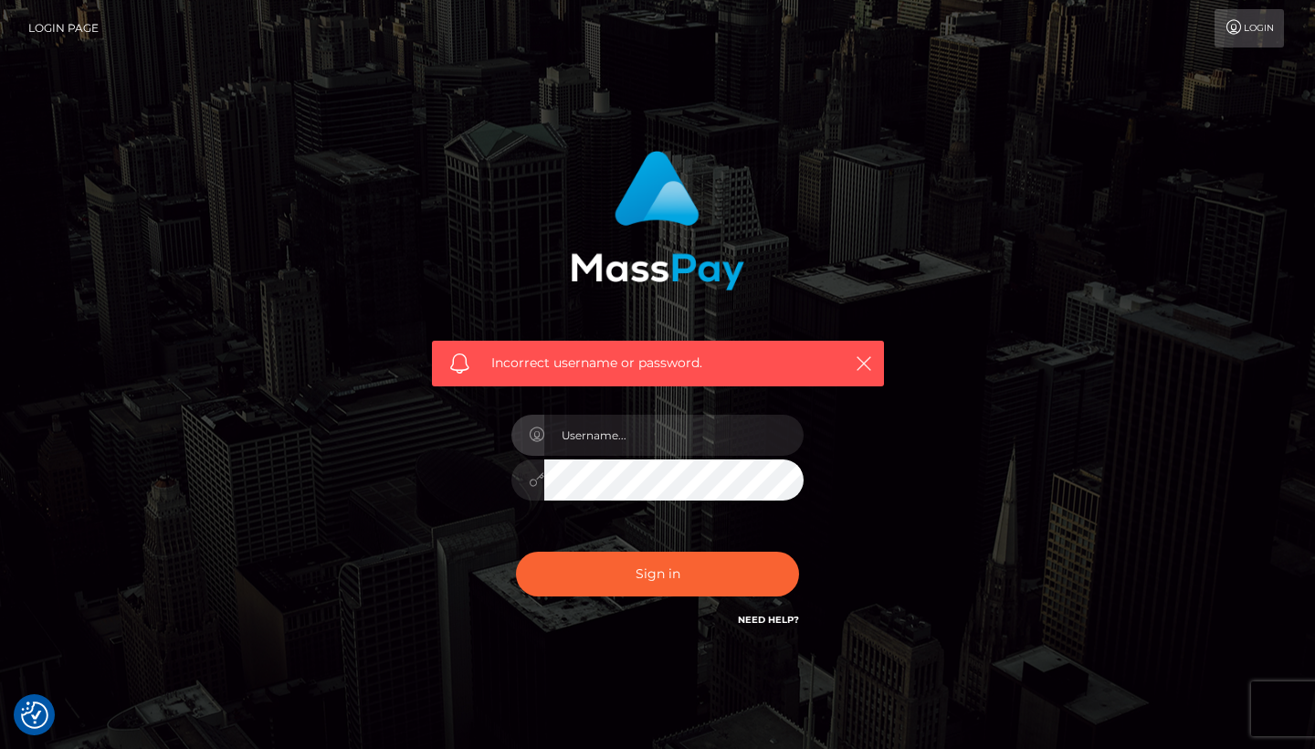
checkbox input "true"
type input "[EMAIL_ADDRESS][DOMAIN_NAME]"
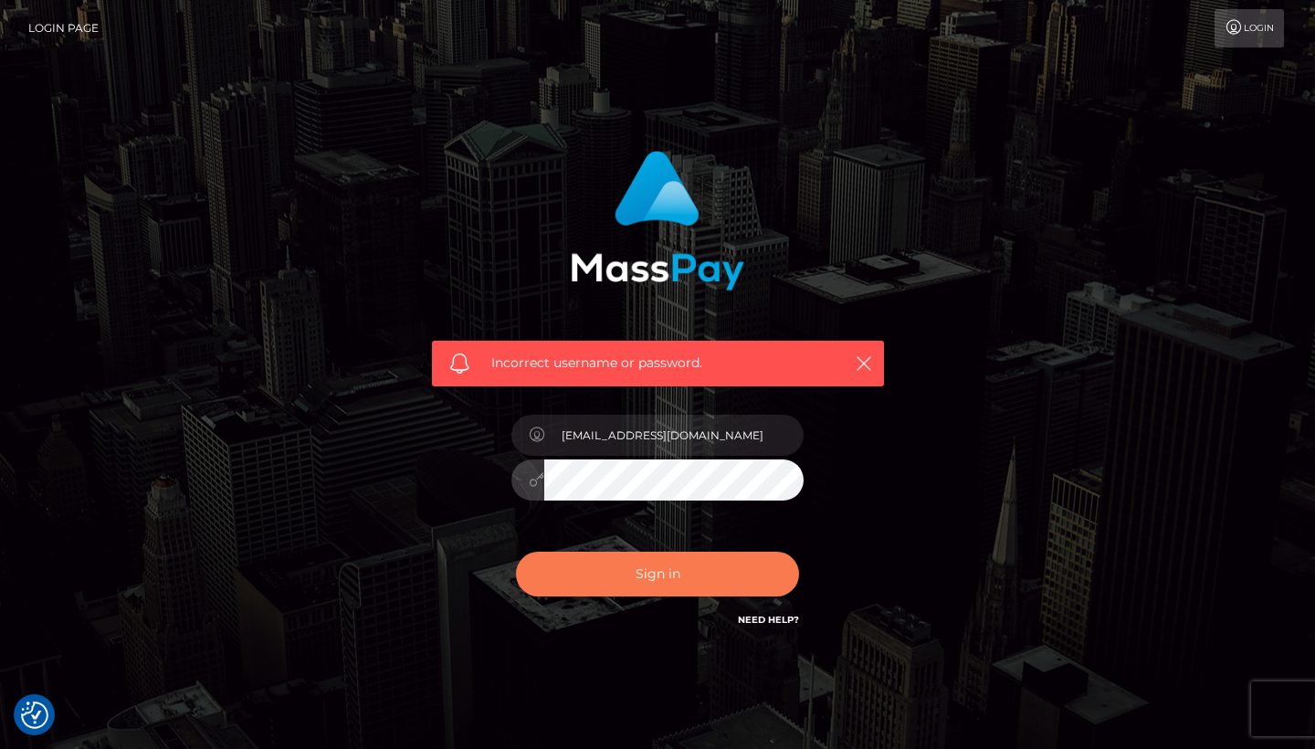
click at [663, 566] on button "Sign in" at bounding box center [657, 574] width 283 height 45
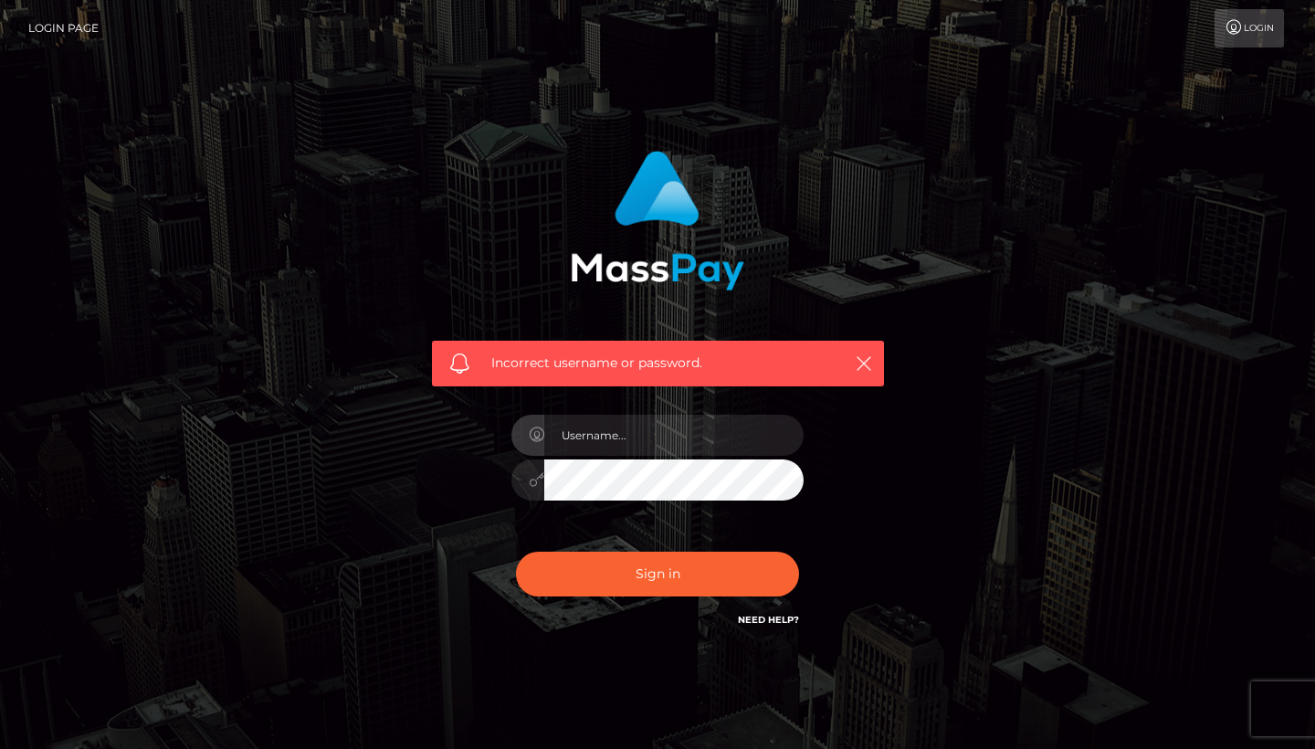
click at [87, 29] on link "Login Page" at bounding box center [63, 28] width 70 height 38
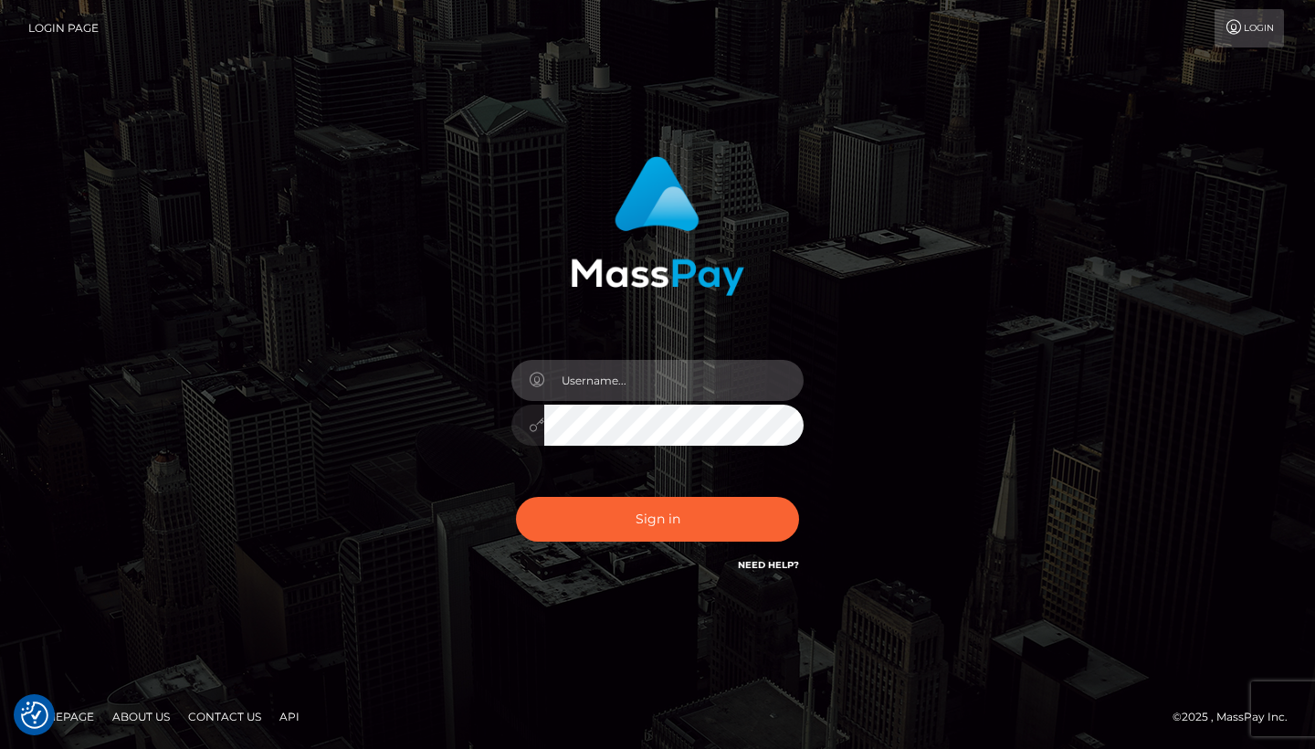
type input "[EMAIL_ADDRESS][DOMAIN_NAME]"
